Goal: Book appointment/travel/reservation

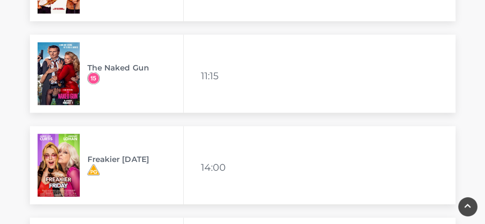
scroll to position [719, 0]
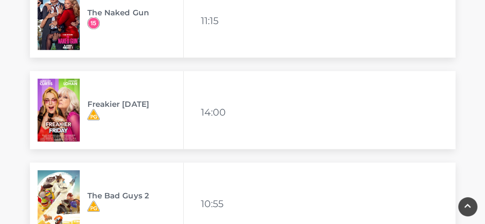
click at [126, 105] on h3 "Freakier [DATE]" at bounding box center [135, 103] width 96 height 9
click at [224, 122] on div "Freakier [DATE] Available viewing times 14:00" at bounding box center [243, 110] width 426 height 78
drag, startPoint x: 145, startPoint y: 107, endPoint x: 241, endPoint y: 99, distance: 95.8
click at [144, 106] on h3 "Freakier [DATE]" at bounding box center [135, 103] width 96 height 9
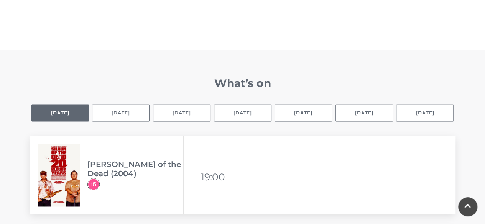
scroll to position [466, 0]
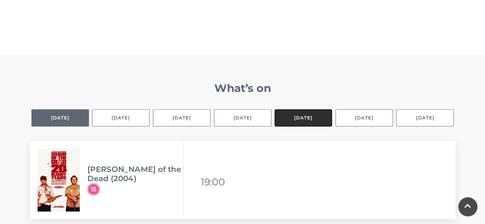
click at [322, 110] on button "[DATE]" at bounding box center [304, 117] width 58 height 17
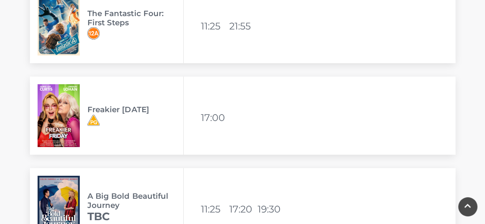
scroll to position [1359, 0]
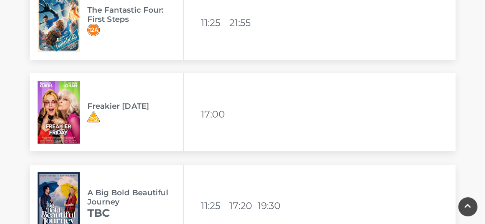
click at [215, 117] on li "17:00" at bounding box center [214, 114] width 27 height 18
drag, startPoint x: 204, startPoint y: 114, endPoint x: 234, endPoint y: 114, distance: 29.9
click at [230, 113] on div "Freakier [DATE] Available viewing times 17:00" at bounding box center [243, 112] width 426 height 78
click at [240, 114] on div "Freakier [DATE] Available viewing times 17:00" at bounding box center [243, 112] width 426 height 78
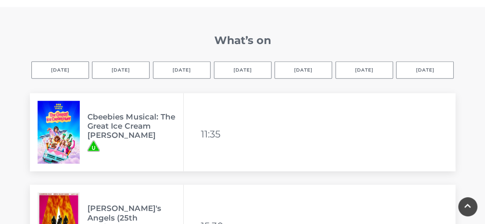
scroll to position [510, 0]
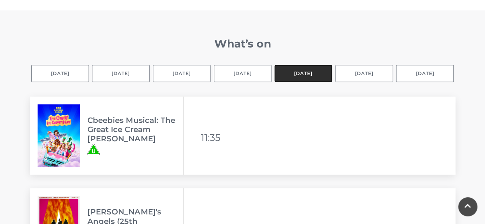
click at [299, 66] on button "[DATE]" at bounding box center [304, 73] width 58 height 17
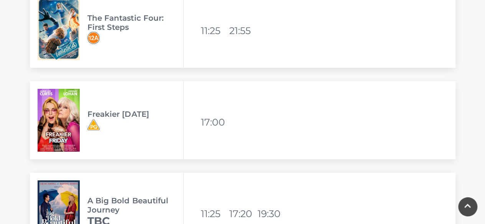
scroll to position [1357, 0]
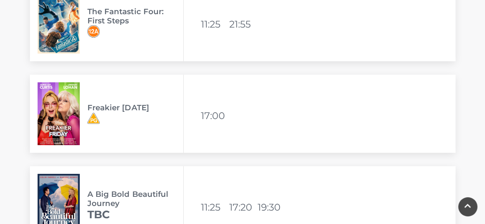
click at [151, 101] on div "Freakier [DATE]" at bounding box center [107, 114] width 154 height 78
click at [74, 120] on img at bounding box center [59, 113] width 42 height 63
click at [211, 116] on li "17:00" at bounding box center [214, 116] width 27 height 18
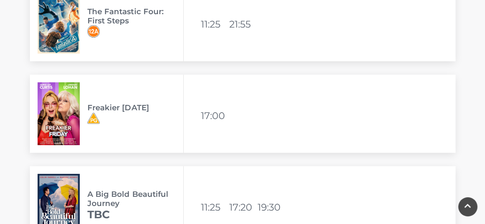
click at [261, 118] on div "Freakier [DATE] Available viewing times 17:00" at bounding box center [243, 114] width 426 height 78
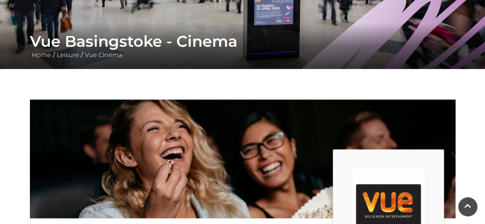
scroll to position [37, 0]
